Goal: Task Accomplishment & Management: Complete application form

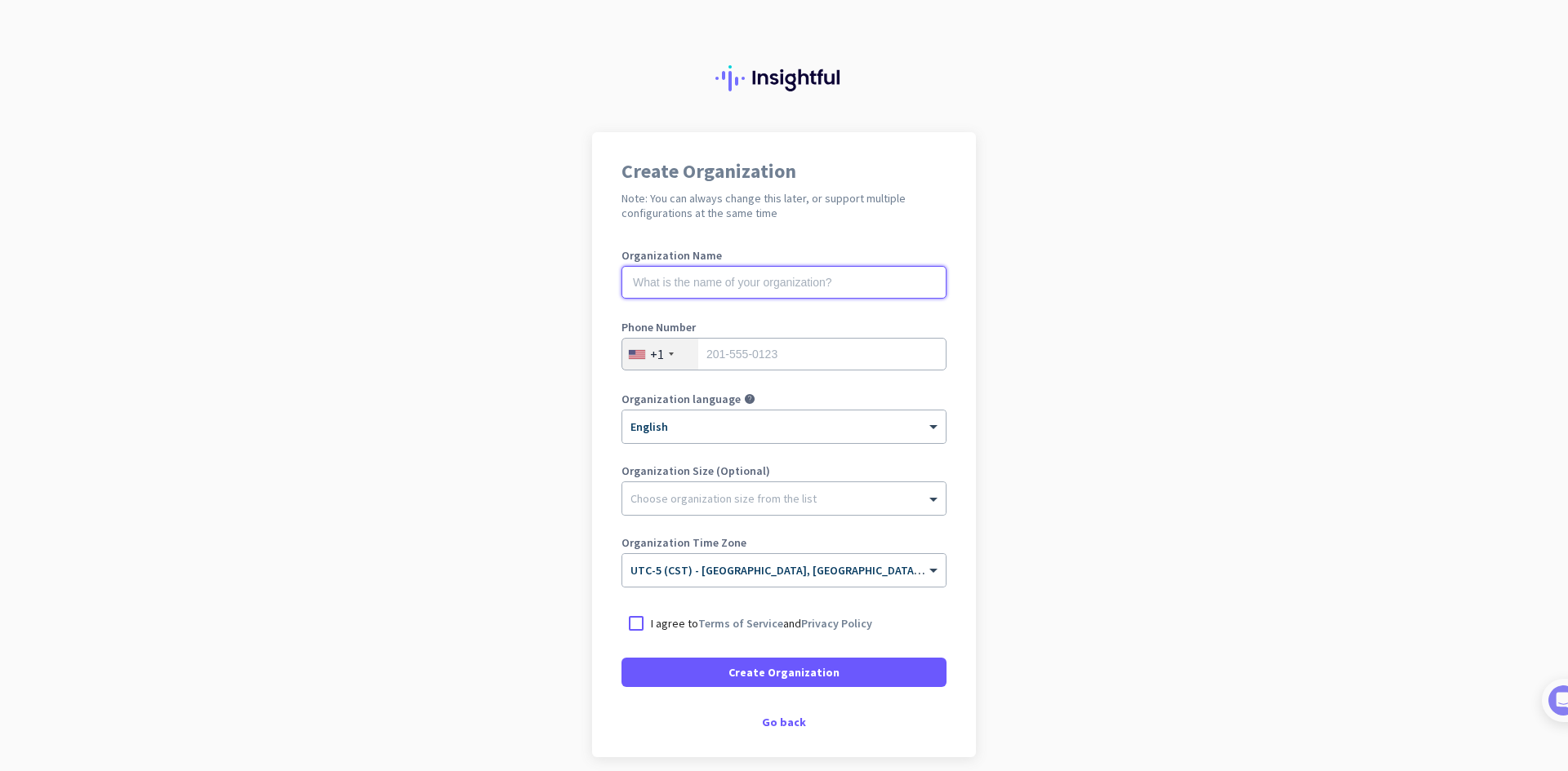
click at [797, 288] on input "text" at bounding box center [784, 283] width 325 height 33
click at [296, 246] on app-onboarding-organization "Create Organization Note: You can always change this later, or support multiple…" at bounding box center [784, 485] width 1568 height 707
click at [791, 728] on div "Go back" at bounding box center [784, 722] width 325 height 11
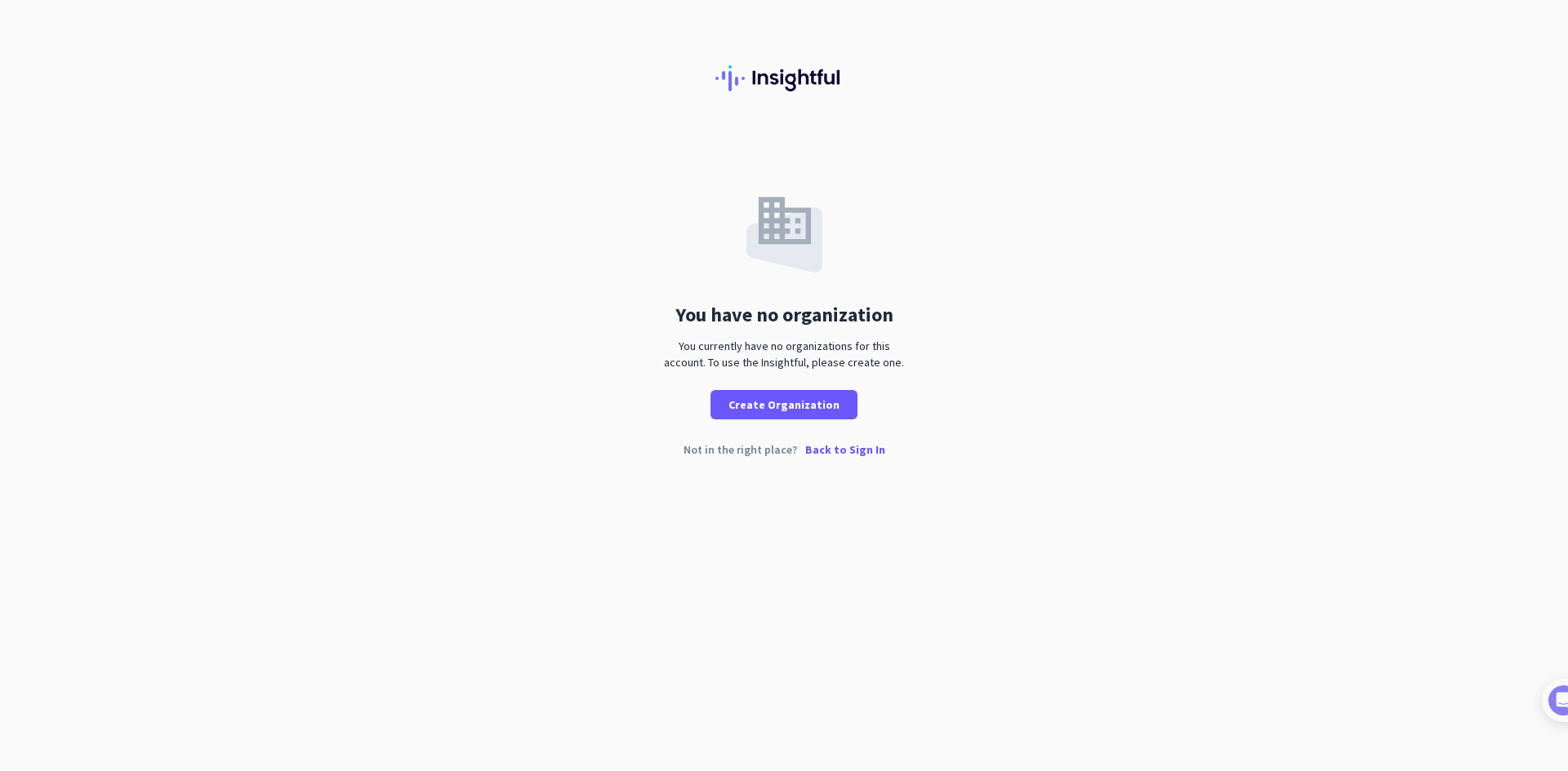
click at [833, 451] on p "Back to Sign In" at bounding box center [845, 449] width 80 height 11
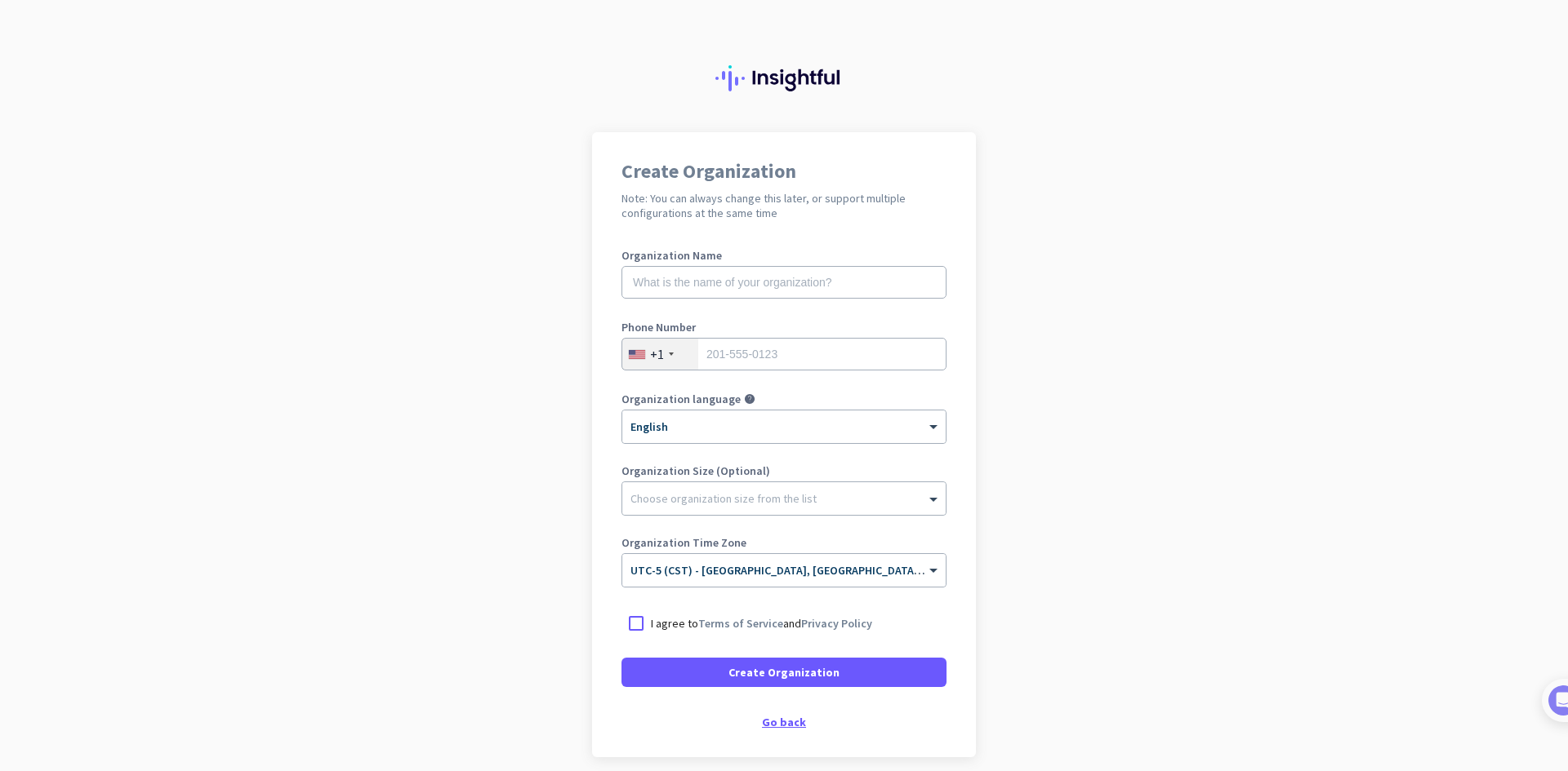
click at [785, 728] on div "Go back" at bounding box center [784, 722] width 325 height 11
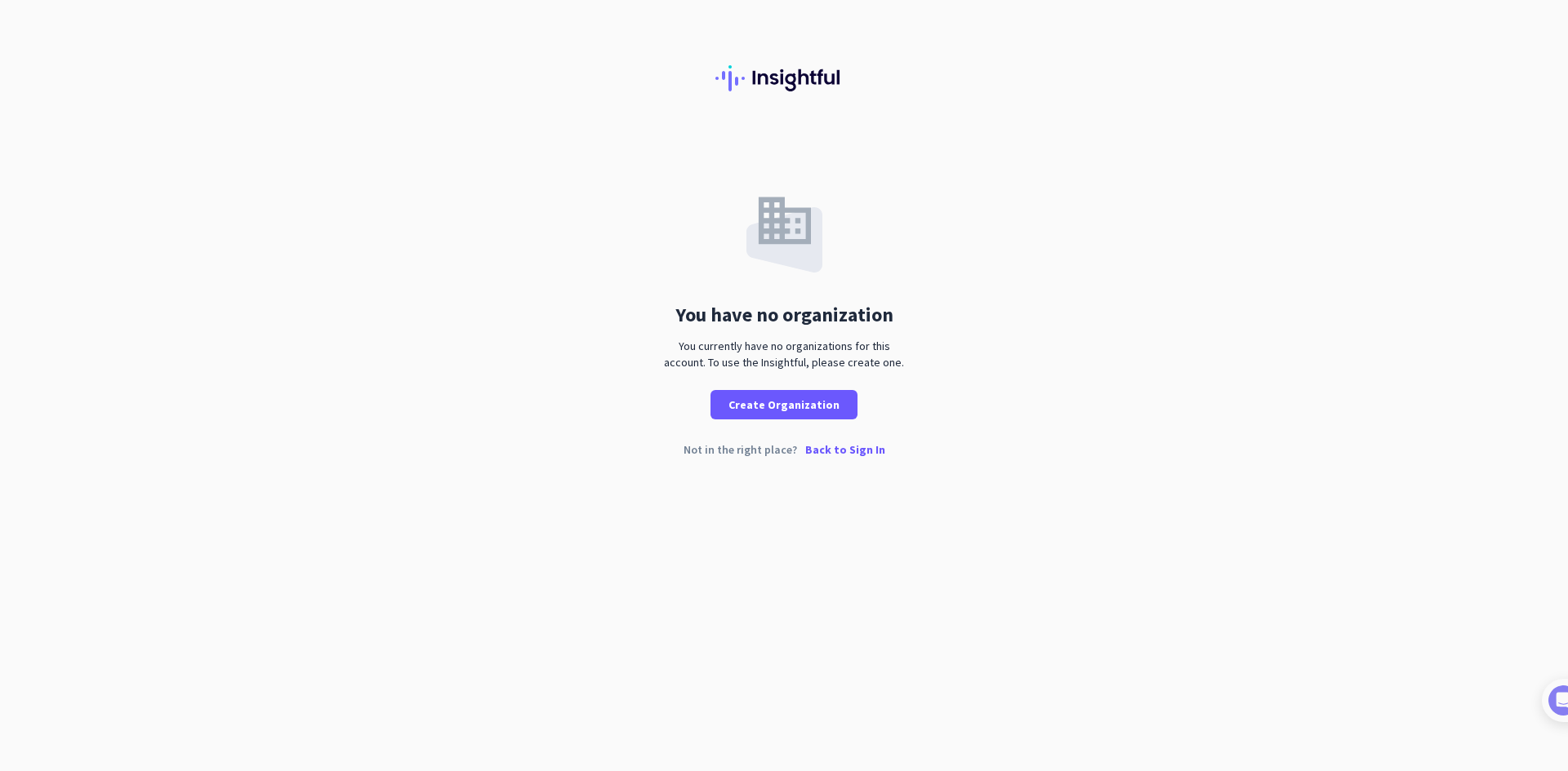
click at [848, 444] on p "Back to Sign In" at bounding box center [845, 449] width 80 height 11
